Goal: Task Accomplishment & Management: Manage account settings

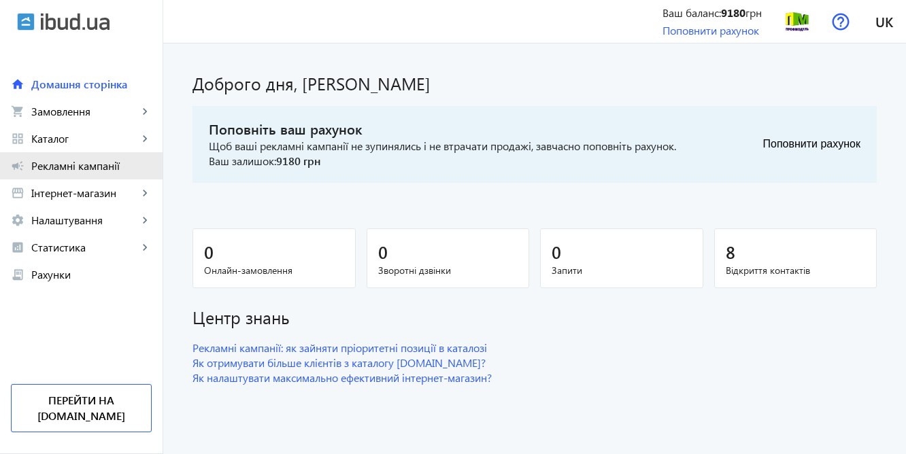
click at [66, 169] on span "Рекламні кампанії" at bounding box center [91, 166] width 120 height 14
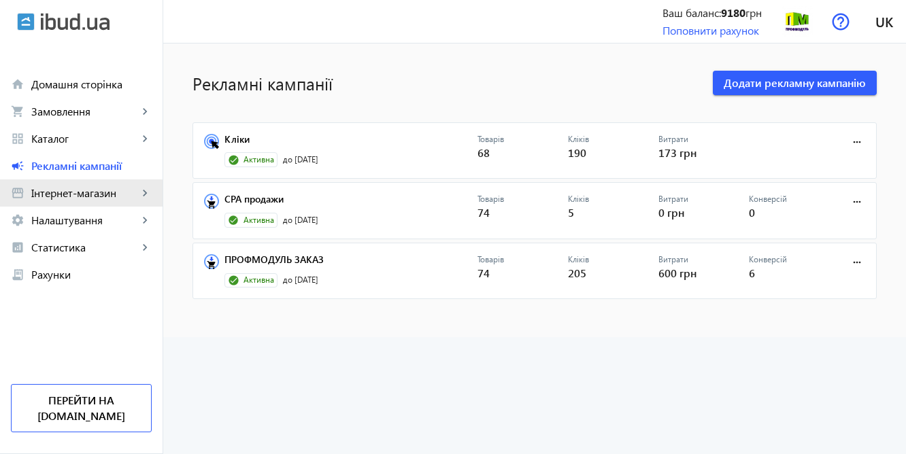
click at [63, 197] on span "Інтернет-магазин" at bounding box center [84, 193] width 107 height 14
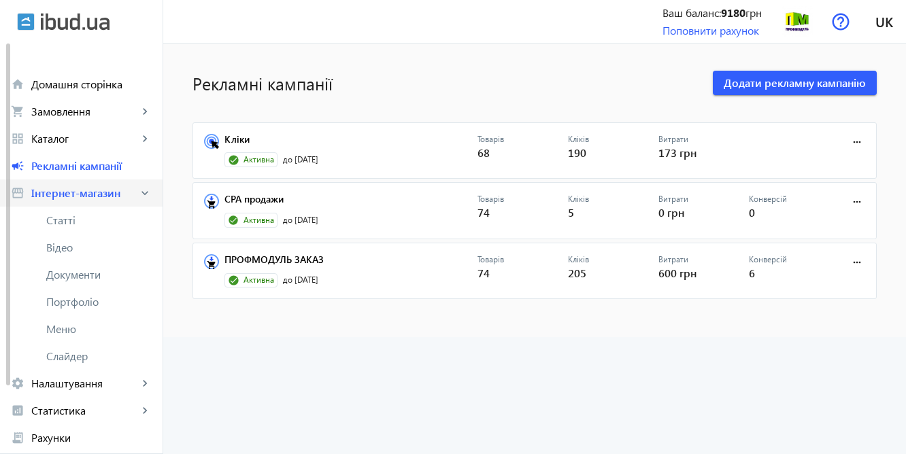
click at [105, 196] on span "Інтернет-магазин" at bounding box center [84, 193] width 107 height 14
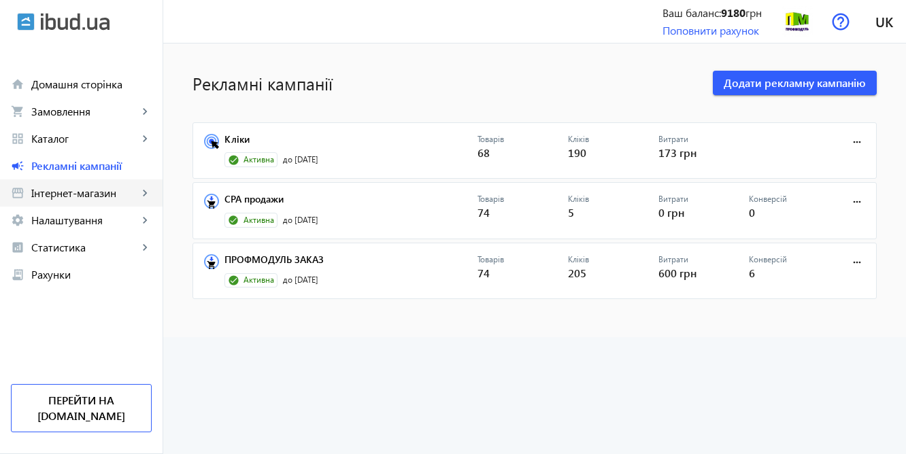
click at [108, 193] on span "Інтернет-магазин" at bounding box center [84, 193] width 107 height 14
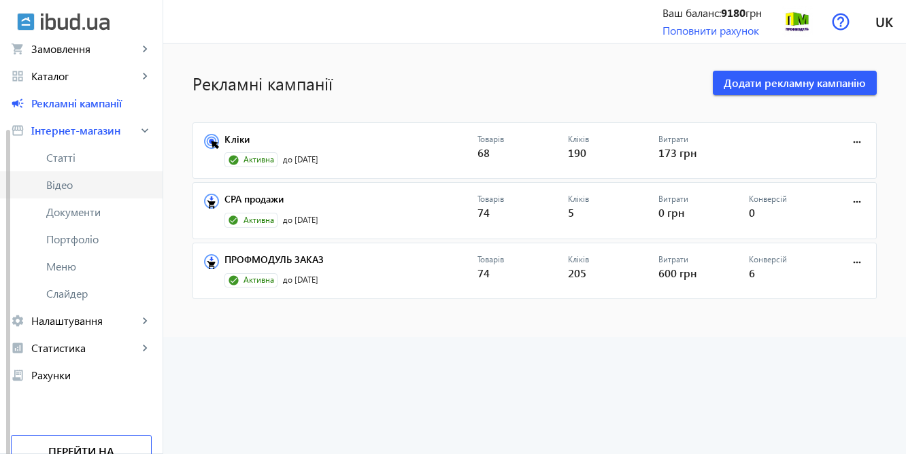
scroll to position [98, 0]
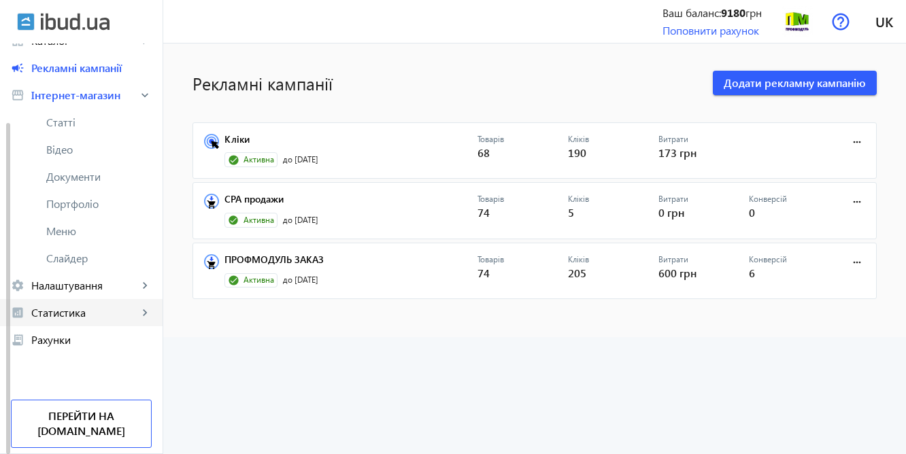
click at [95, 310] on span "Статистика" at bounding box center [84, 313] width 107 height 14
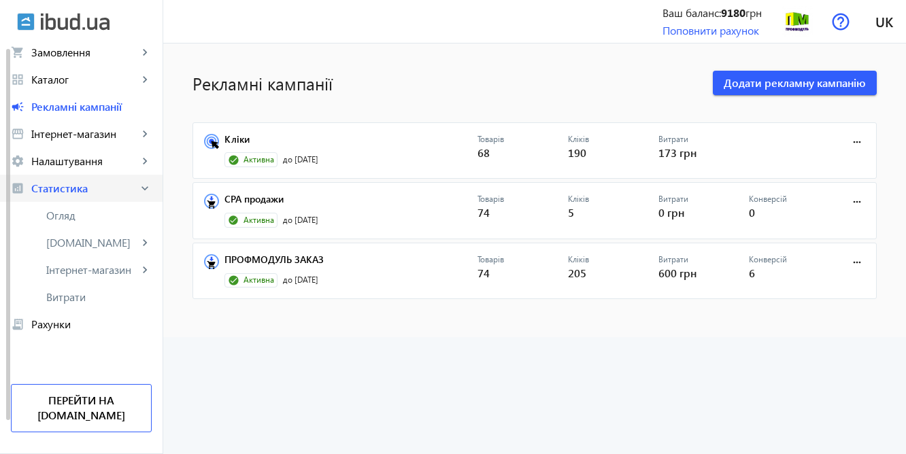
scroll to position [34, 0]
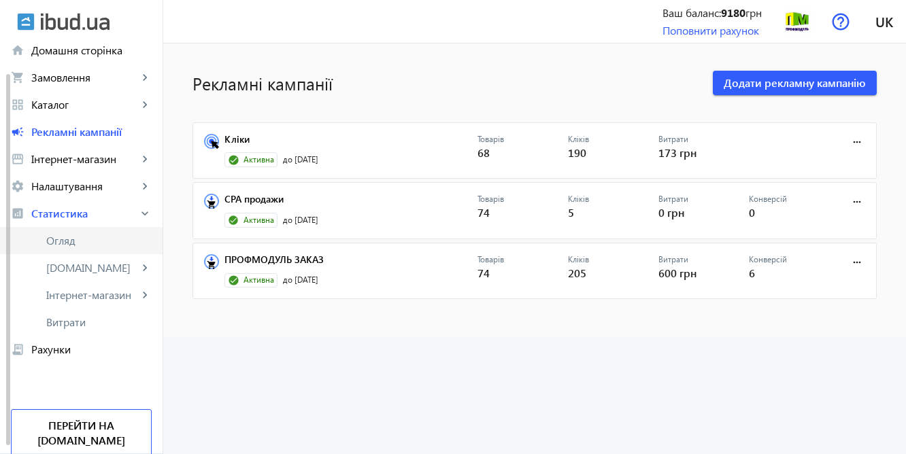
click at [126, 246] on span "Огляд" at bounding box center [98, 241] width 105 height 14
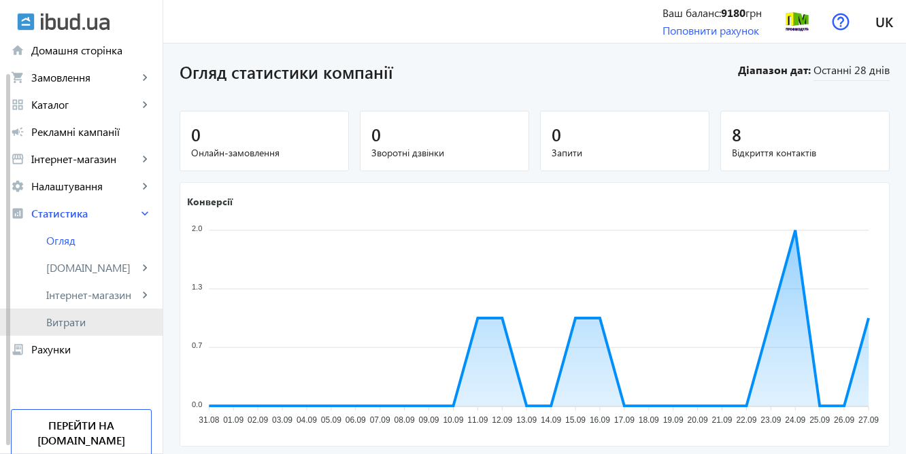
click at [66, 320] on span "Витрати" at bounding box center [98, 323] width 105 height 14
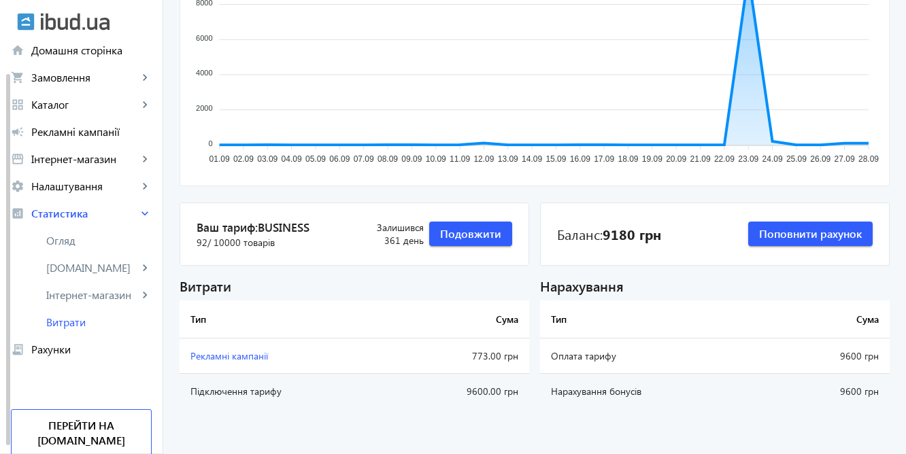
scroll to position [201, 0]
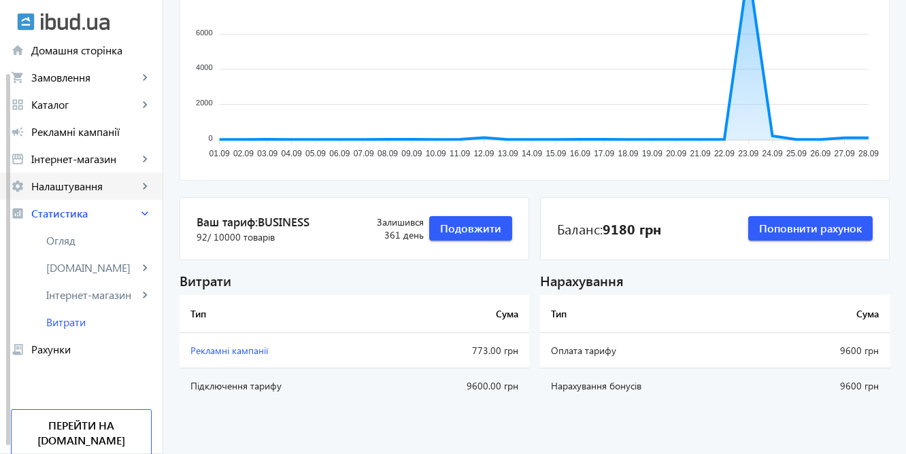
click at [92, 184] on span "Налаштування" at bounding box center [84, 187] width 107 height 14
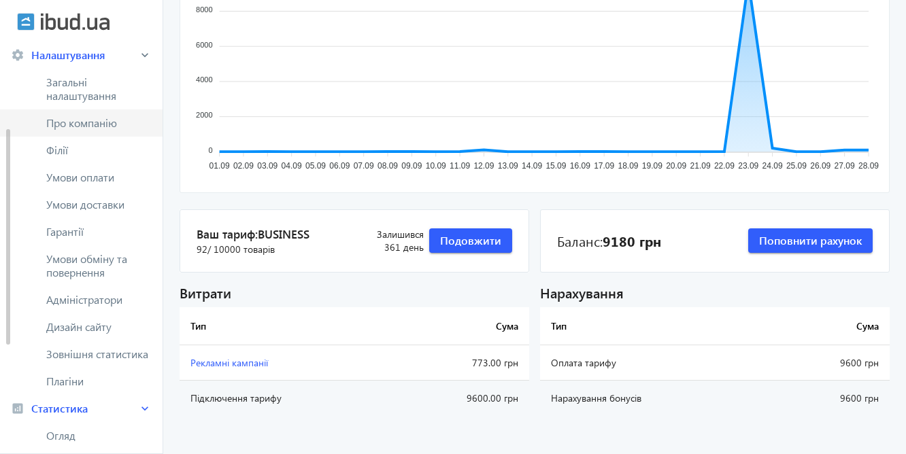
scroll to position [0, 0]
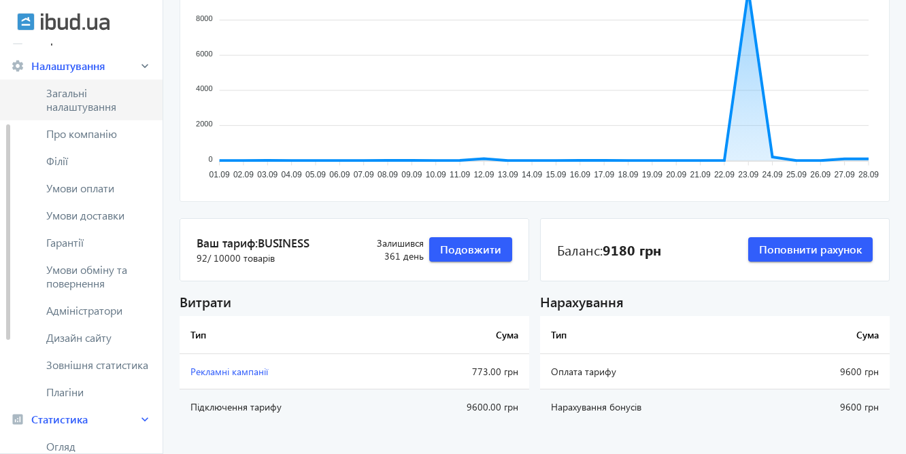
click at [84, 99] on span "Загальні налаштування" at bounding box center [98, 99] width 105 height 27
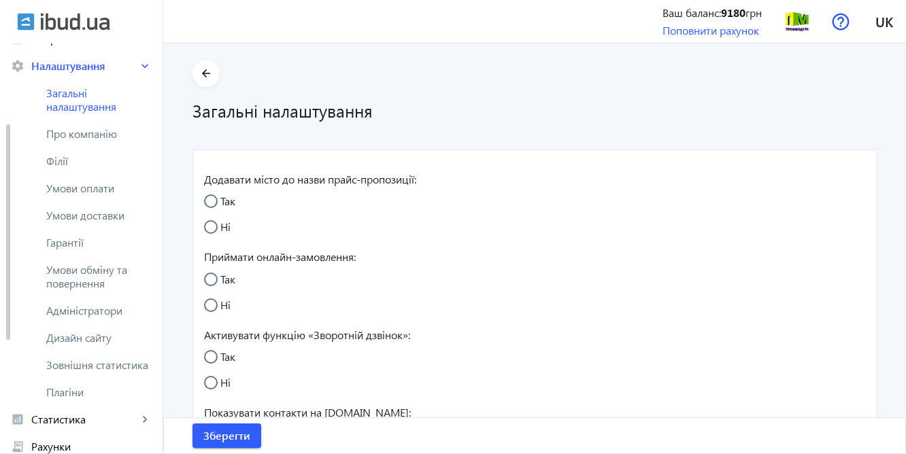
radio input "true"
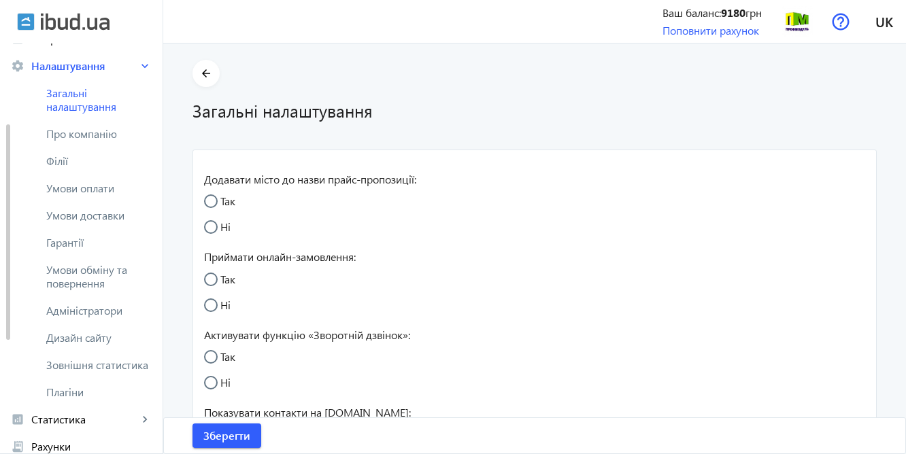
radio input "true"
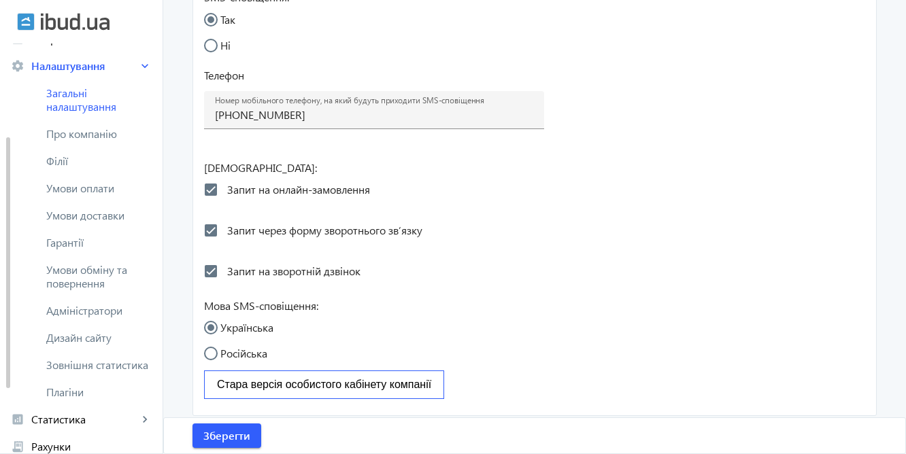
scroll to position [733, 0]
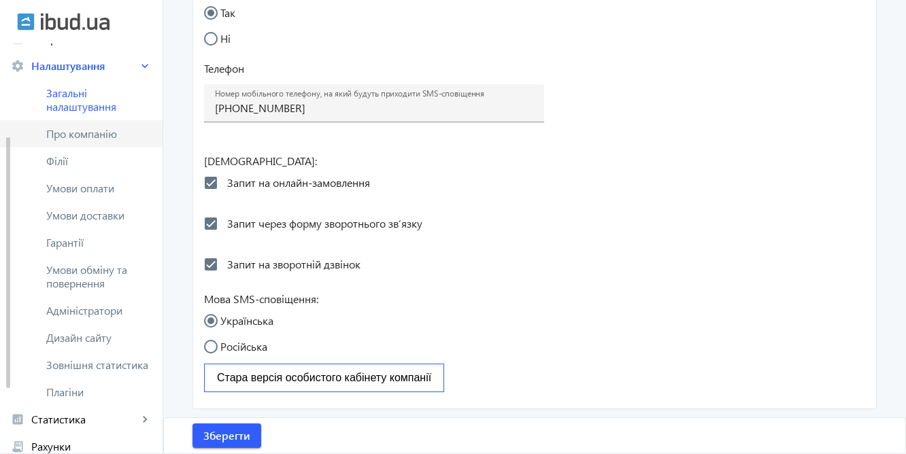
click at [85, 134] on span "Про компанію" at bounding box center [98, 134] width 105 height 14
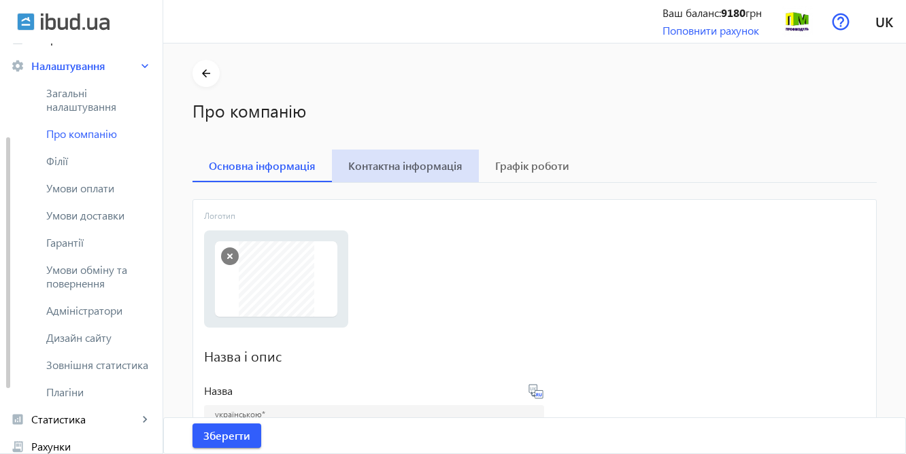
click at [421, 163] on span "Контактна інформація" at bounding box center [405, 165] width 114 height 11
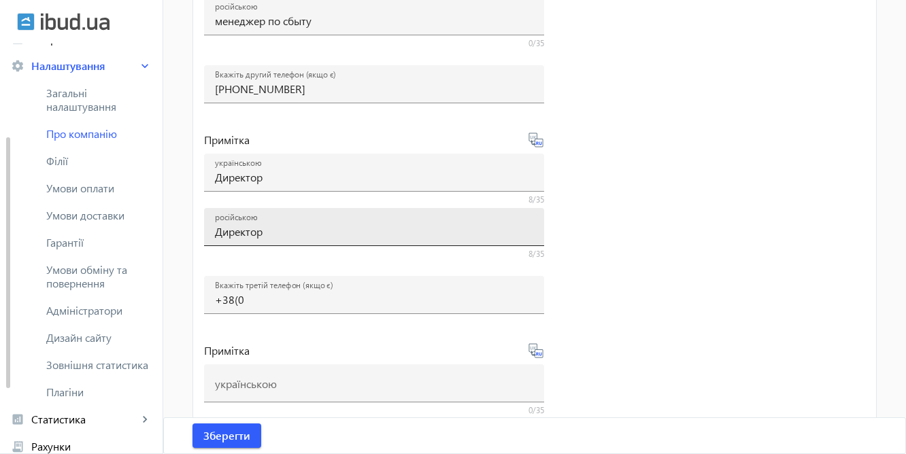
scroll to position [478, 0]
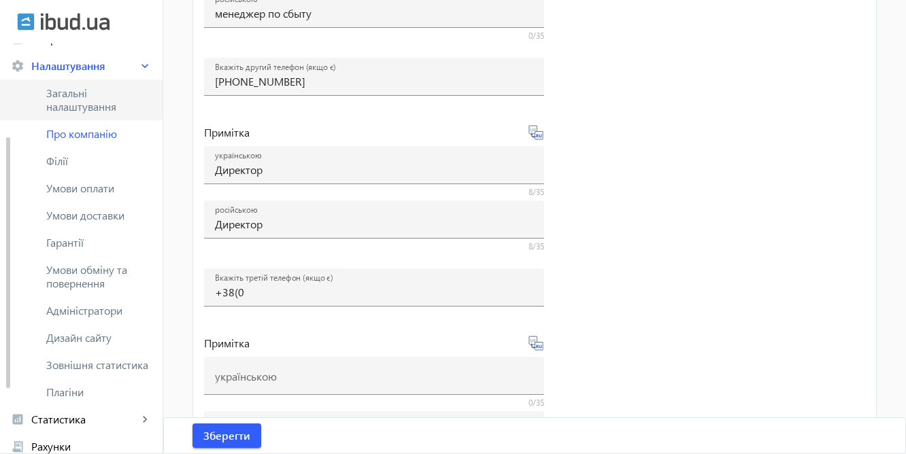
click at [55, 98] on span "Загальні налаштування" at bounding box center [98, 99] width 105 height 27
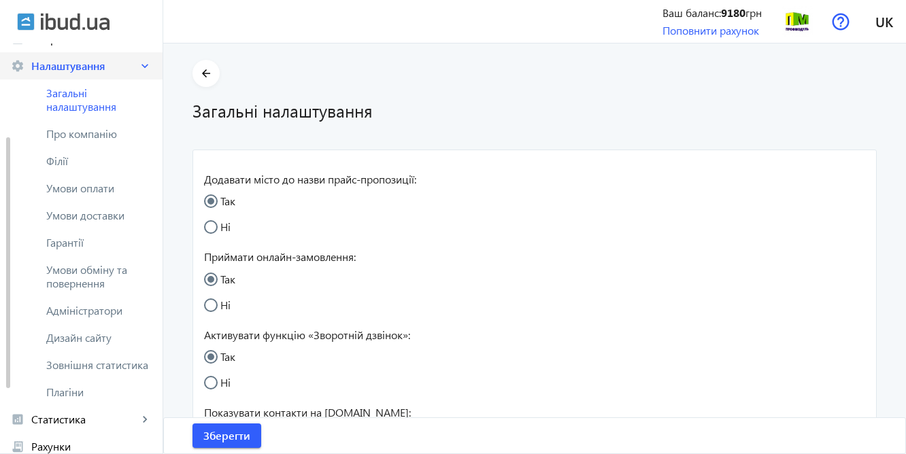
click at [65, 67] on span "Налаштування" at bounding box center [84, 66] width 107 height 14
